Goal: Find specific page/section: Find specific page/section

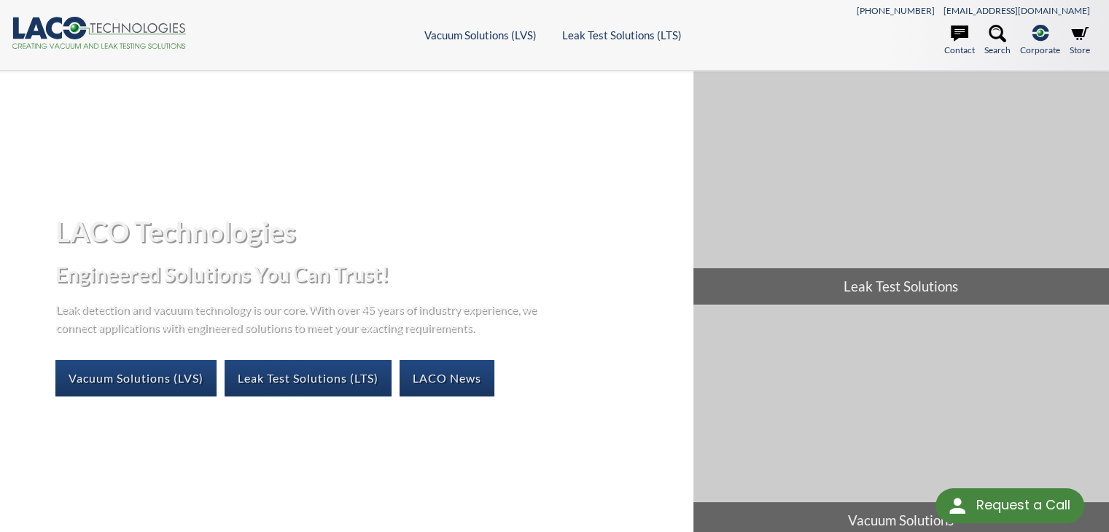
select select "Language Translate Widget"
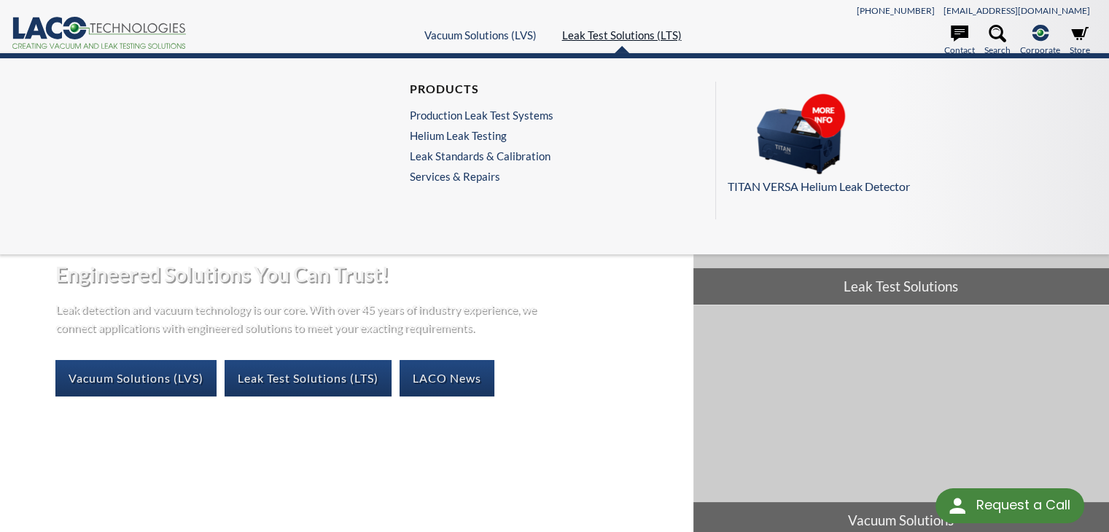
click at [655, 31] on link "Leak Test Solutions (LTS)" at bounding box center [622, 34] width 120 height 13
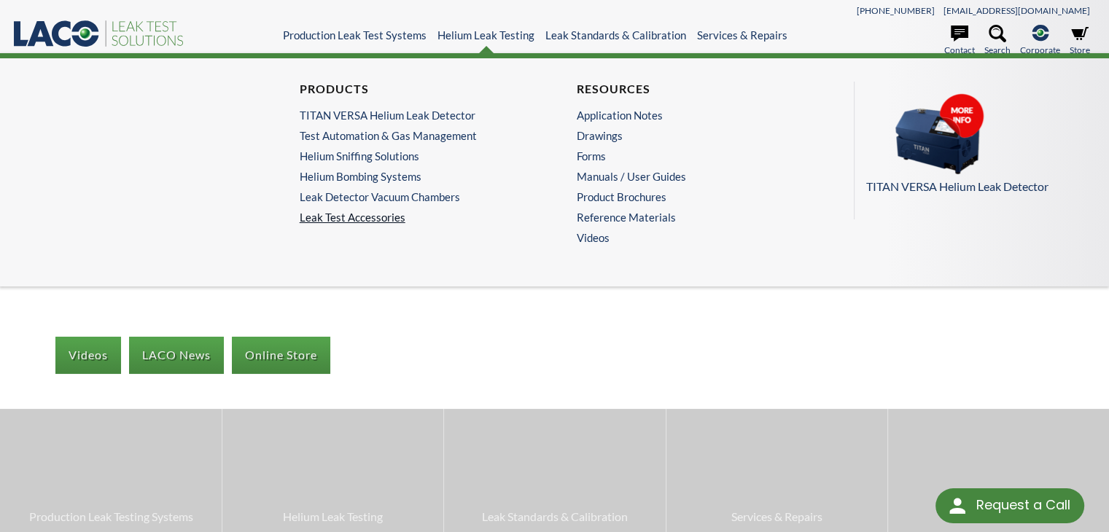
click at [379, 217] on link "Leak Test Accessories" at bounding box center [416, 217] width 233 height 13
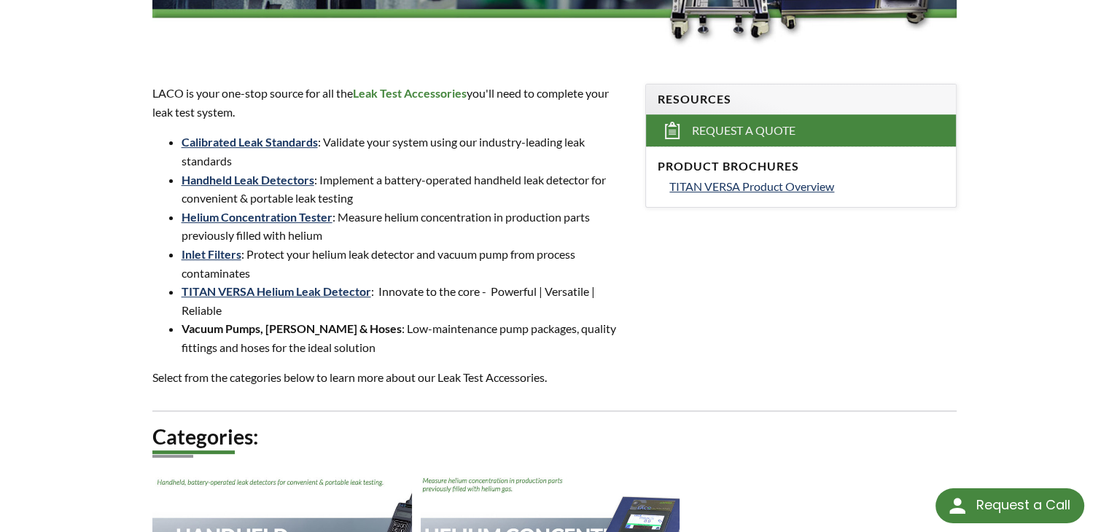
scroll to position [371, 0]
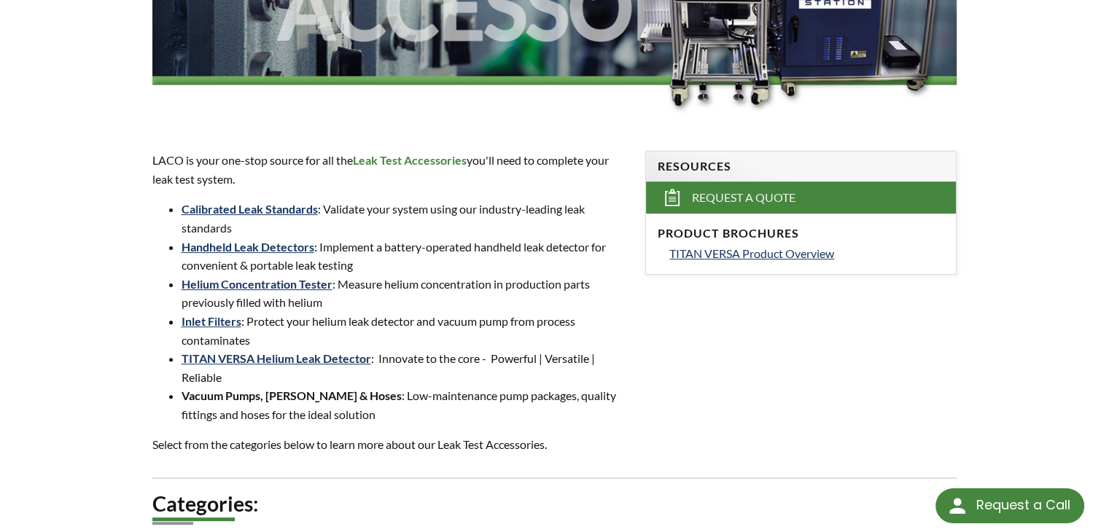
click at [506, 362] on li "TITAN VERSA Helium Leak Detector : Innovate to the core - Powerful | Versatile …" at bounding box center [405, 367] width 447 height 37
